Goal: Communication & Community: Answer question/provide support

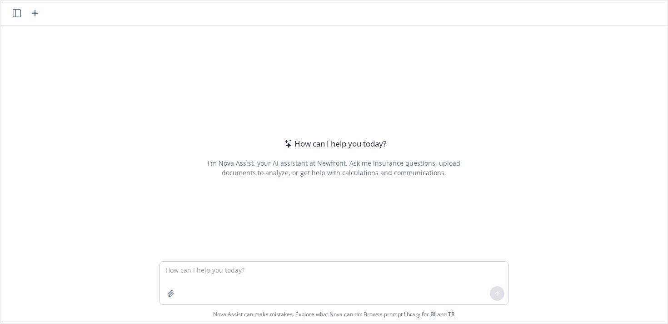
click at [244, 270] on textarea at bounding box center [334, 282] width 348 height 43
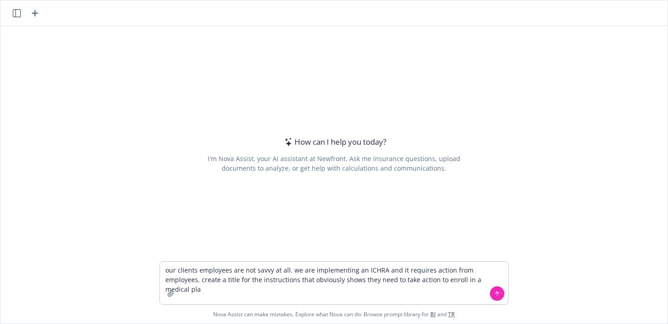
type textarea "our clients employees are not savvy at all. we are implementing an ICHRA and it…"
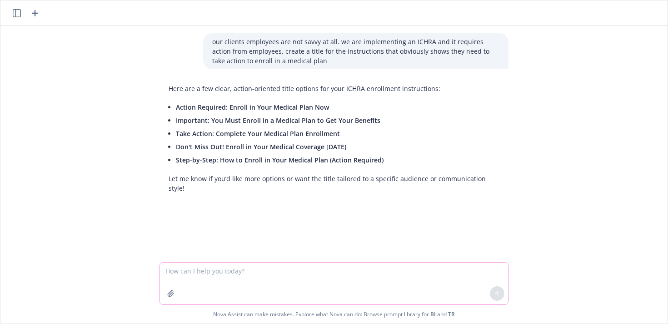
click at [341, 271] on textarea at bounding box center [334, 283] width 348 height 42
type textarea "more titles"
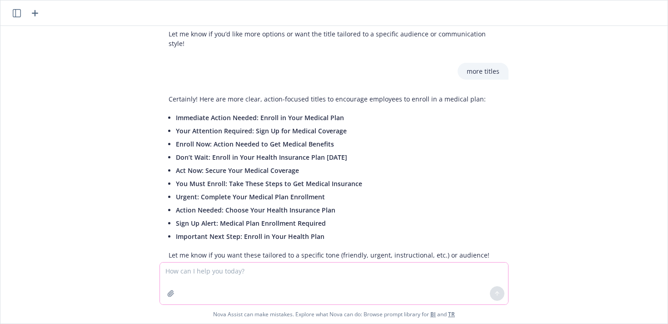
scroll to position [158, 0]
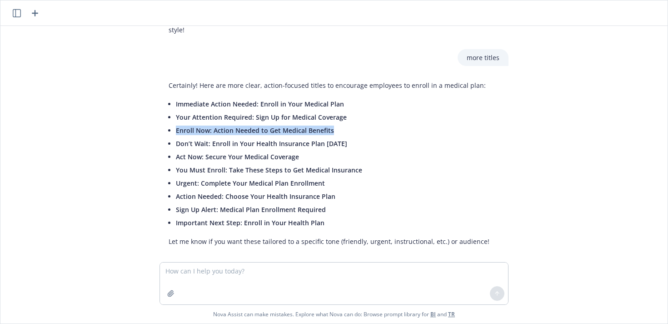
drag, startPoint x: 169, startPoint y: 120, endPoint x: 335, endPoint y: 122, distance: 165.9
click at [335, 124] on li "Enroll Now: Action Needed to Get Medical Benefits" at bounding box center [333, 130] width 314 height 13
copy span "Enroll Now: Action Needed to Get Medical Benefits"
